Goal: Find specific page/section: Find specific page/section

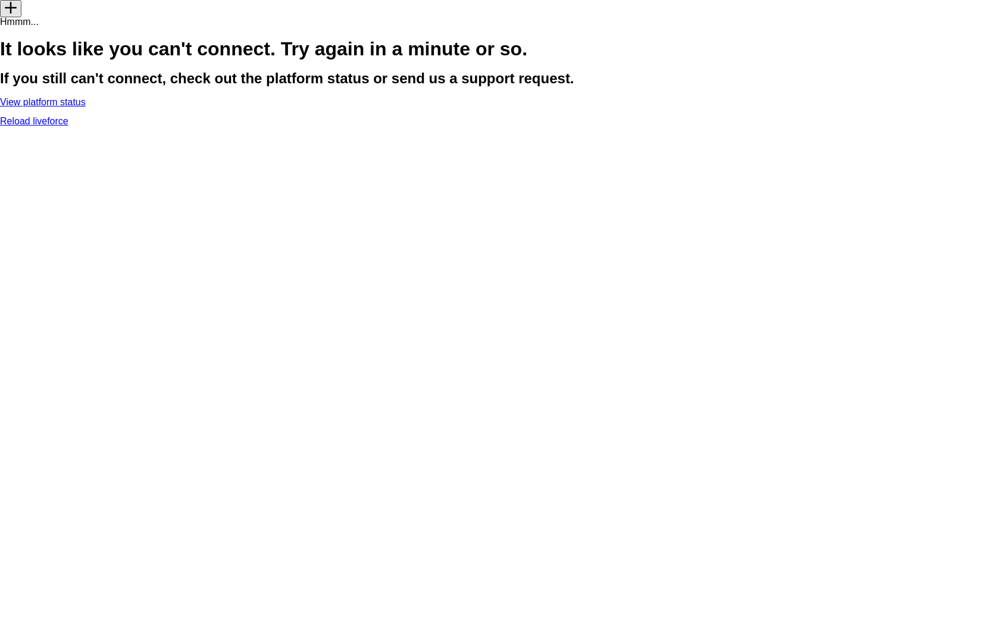
click at [68, 126] on link "Reload liveforce" at bounding box center [34, 121] width 68 height 10
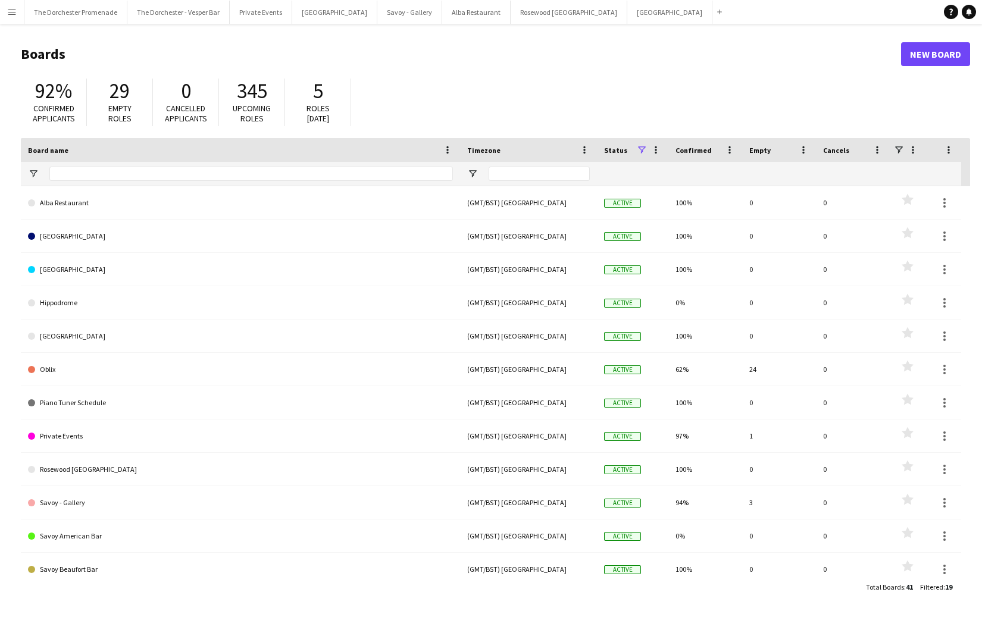
click at [15, 14] on app-icon "Menu" at bounding box center [12, 12] width 10 height 10
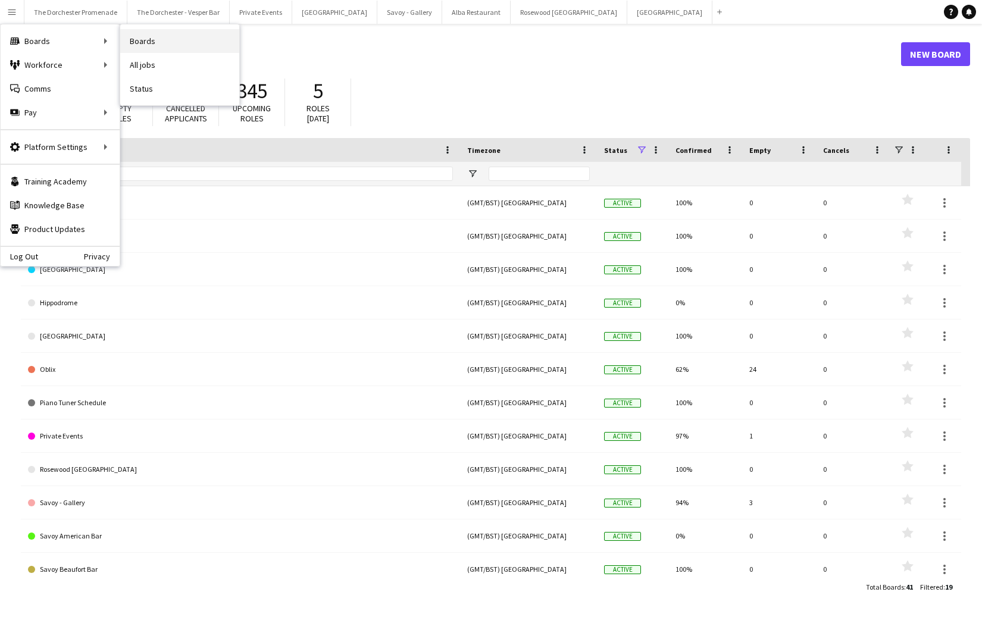
click at [150, 45] on link "Boards" at bounding box center [179, 41] width 119 height 24
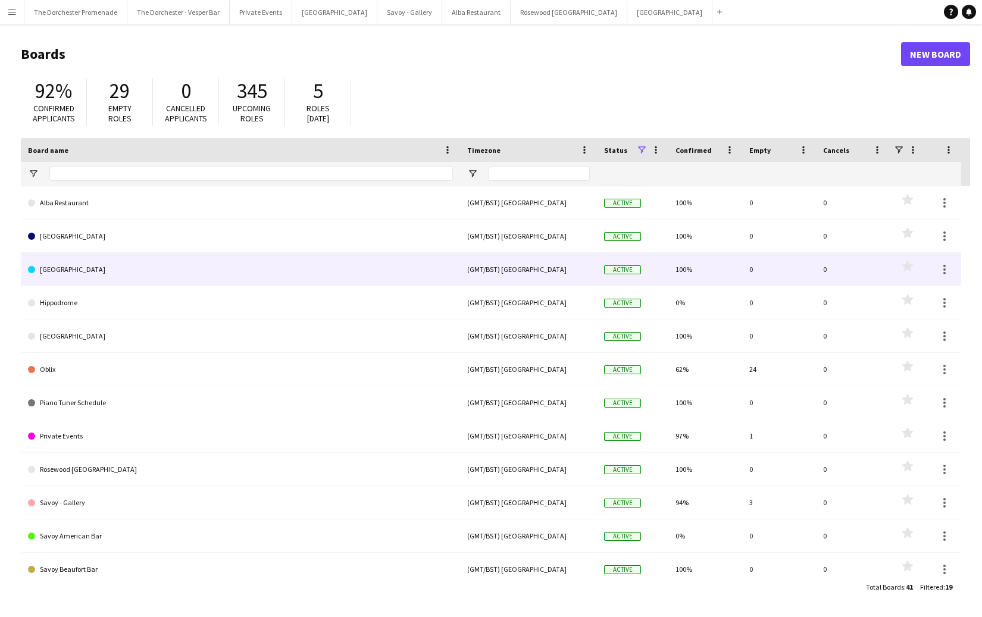
click at [93, 271] on link "[GEOGRAPHIC_DATA]" at bounding box center [240, 269] width 425 height 33
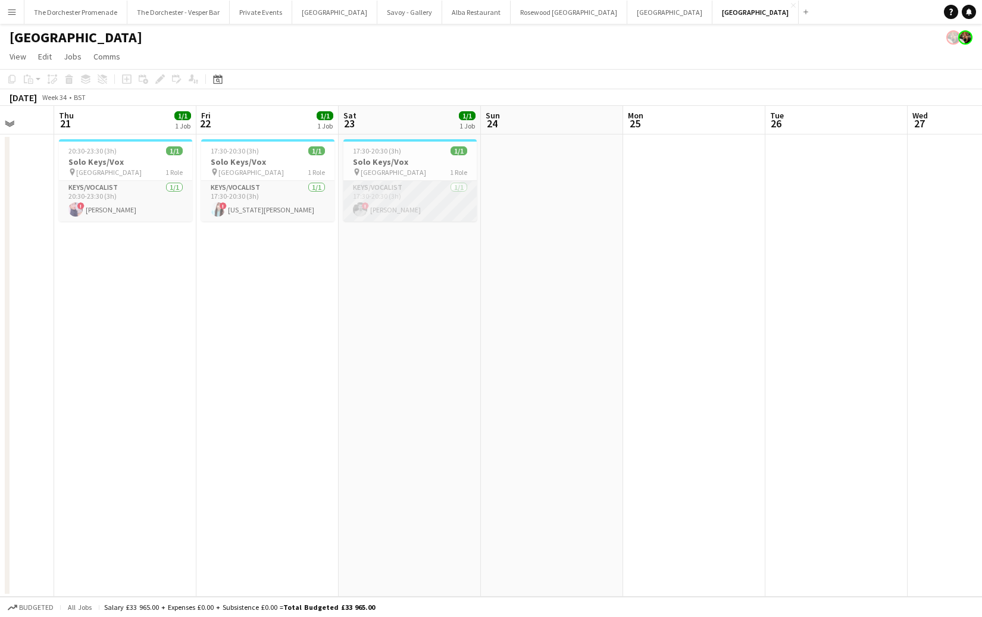
click at [411, 202] on app-card-role "Keys/Vocalist [DATE] 17:30-20:30 (3h) ! Harrison Smart" at bounding box center [409, 201] width 133 height 40
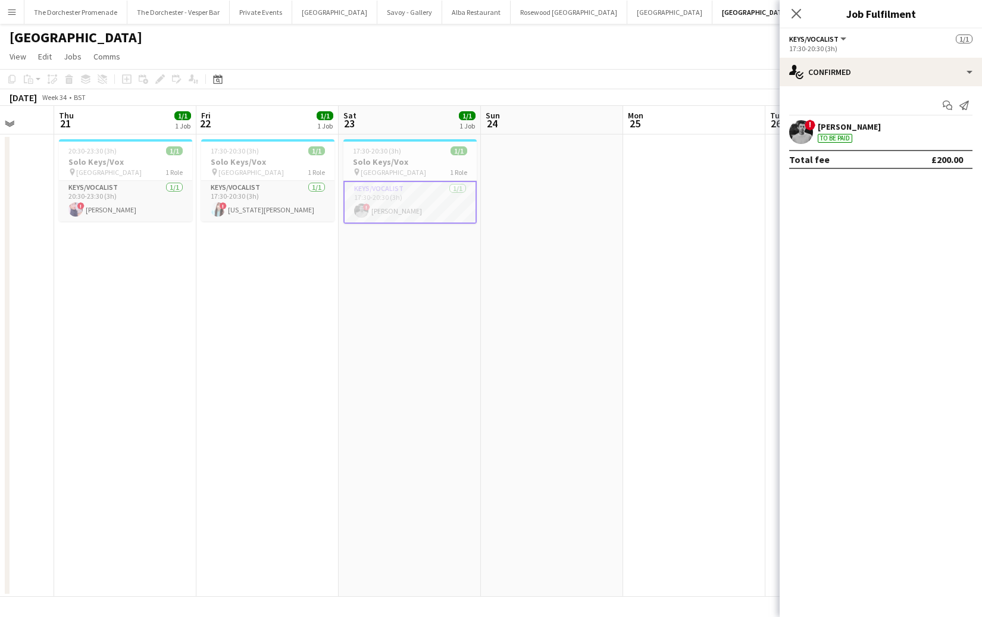
click at [849, 124] on div "[PERSON_NAME]" at bounding box center [849, 126] width 63 height 11
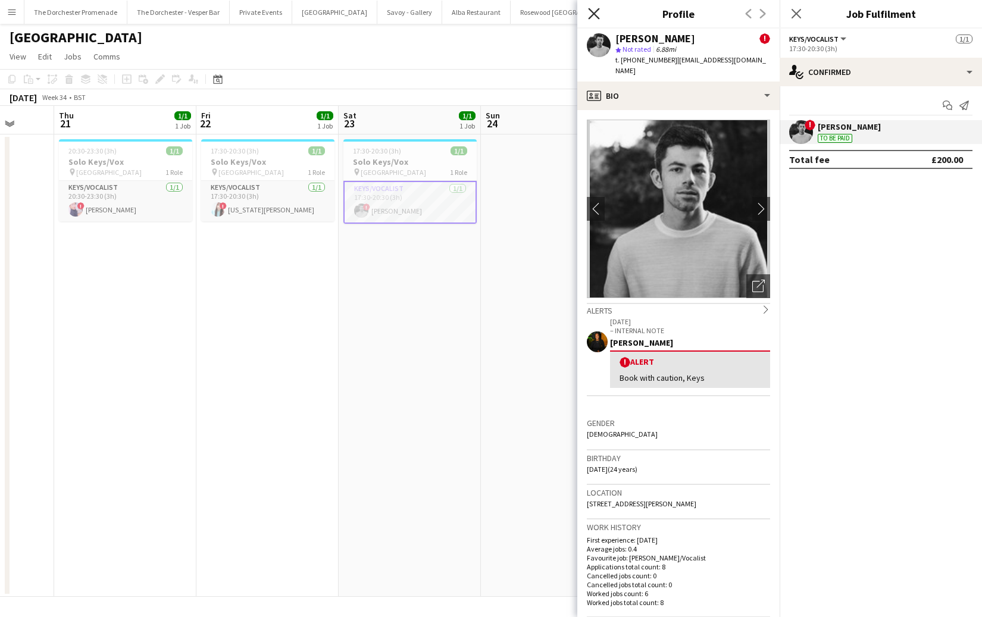
click at [589, 10] on icon at bounding box center [593, 13] width 11 height 11
